Goal: Browse casually: Explore the website without a specific task or goal

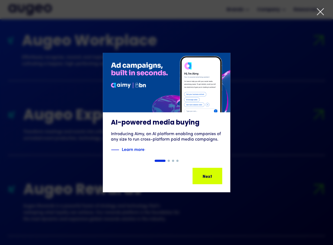
scroll to position [587, 0]
click at [320, 11] on icon at bounding box center [321, 12] width 8 height 8
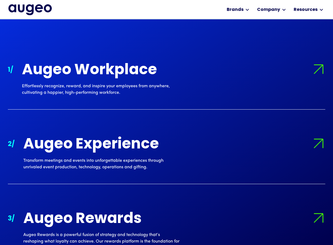
scroll to position [510, 0]
